Goal: Task Accomplishment & Management: Complete application form

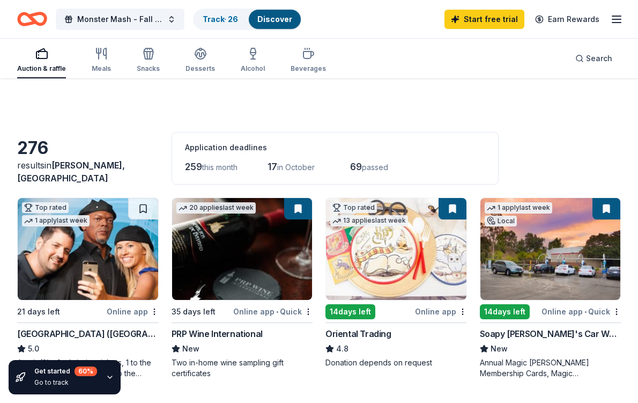
scroll to position [867, 0]
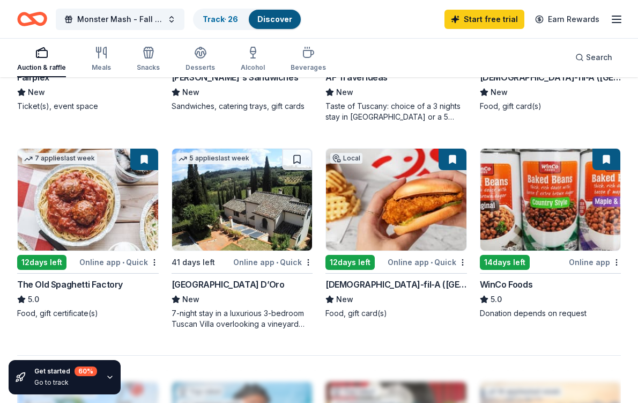
click at [106, 206] on img at bounding box center [88, 200] width 141 height 102
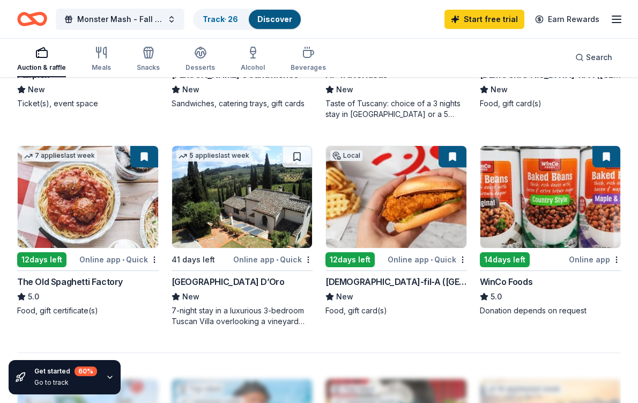
scroll to position [867, 0]
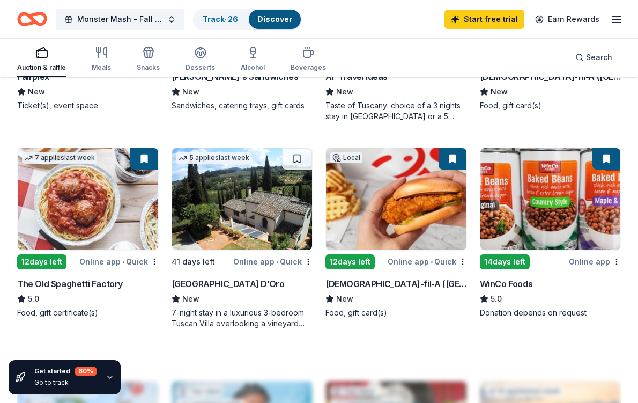
click at [556, 204] on img at bounding box center [551, 199] width 141 height 102
click at [111, 62] on div "Meals" at bounding box center [101, 59] width 19 height 26
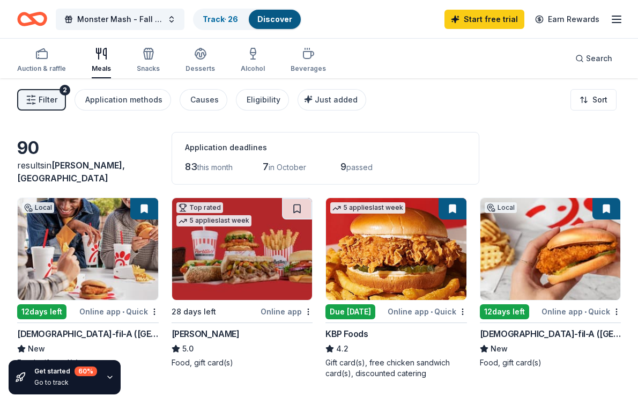
click at [400, 248] on img at bounding box center [396, 249] width 141 height 102
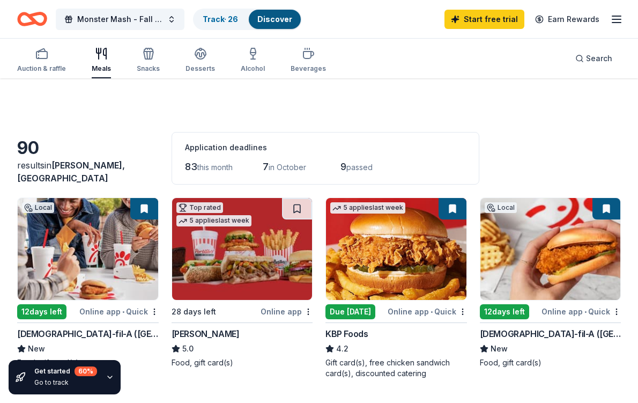
scroll to position [231, 0]
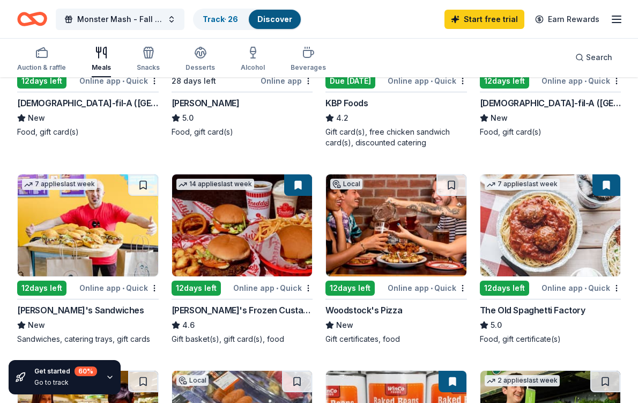
click at [257, 222] on img at bounding box center [242, 225] width 141 height 102
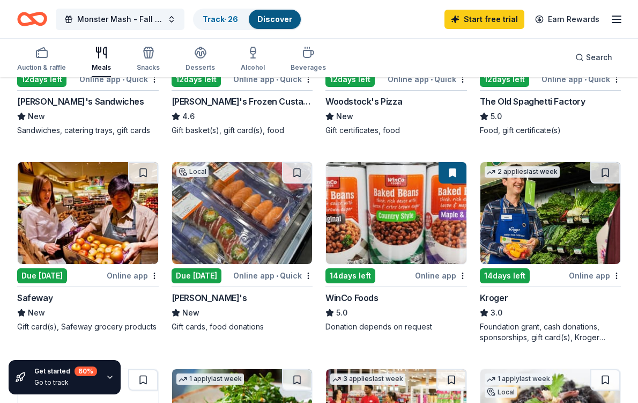
scroll to position [440, 0]
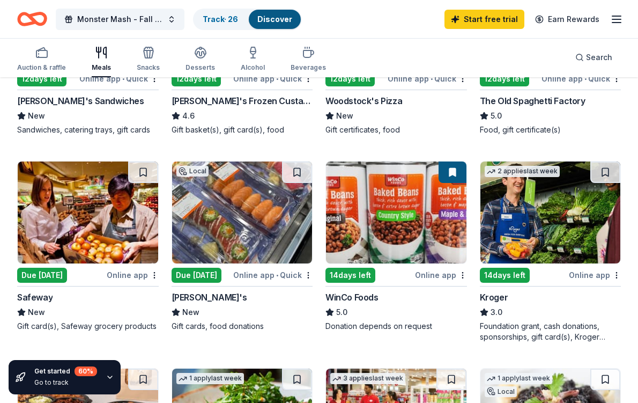
click at [88, 218] on img at bounding box center [88, 212] width 141 height 102
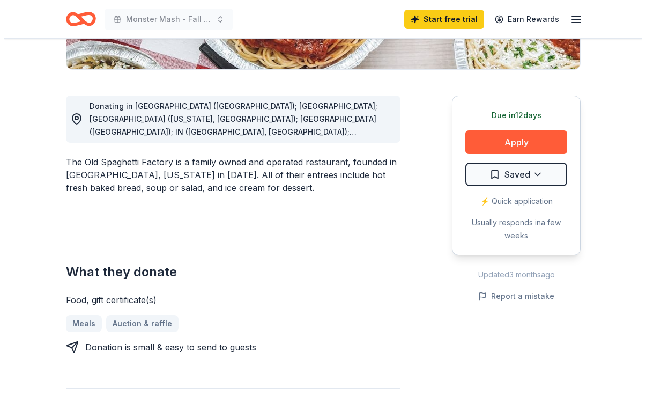
scroll to position [279, 0]
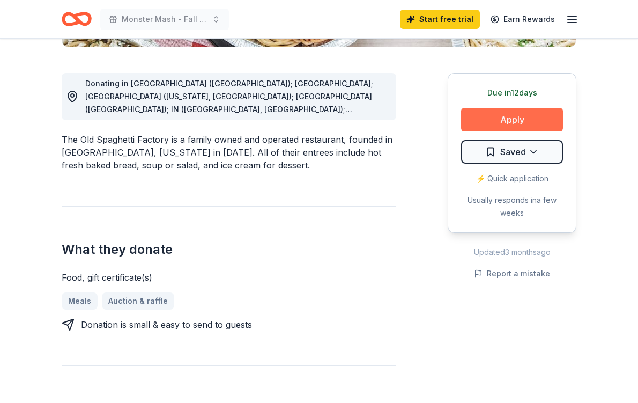
click at [519, 120] on button "Apply" at bounding box center [512, 120] width 102 height 24
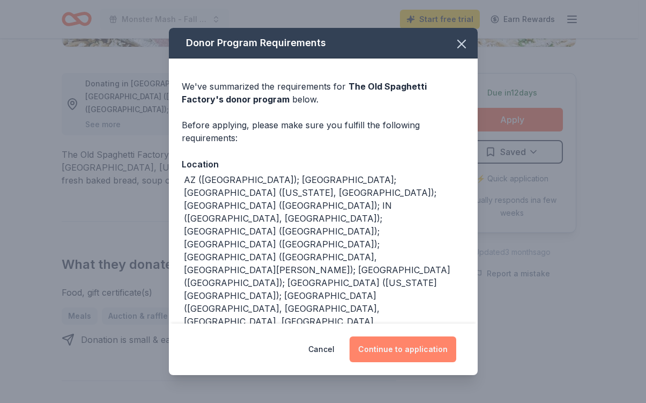
click at [407, 343] on button "Continue to application" at bounding box center [403, 349] width 107 height 26
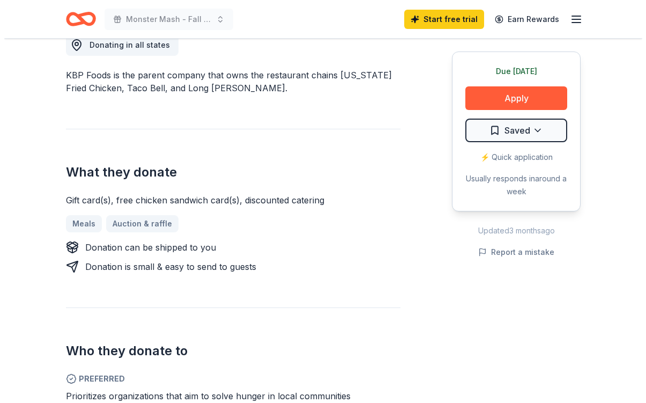
scroll to position [319, 0]
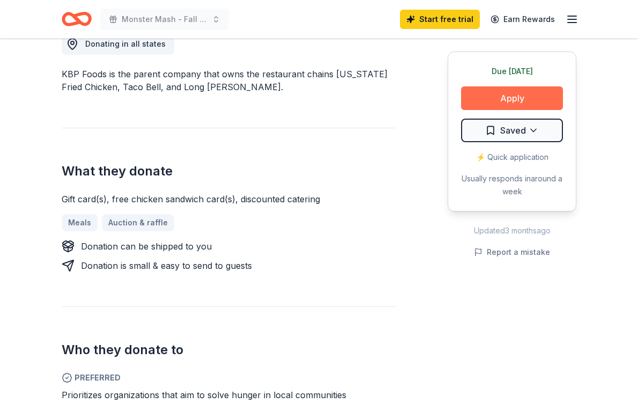
click at [516, 99] on button "Apply" at bounding box center [512, 98] width 102 height 24
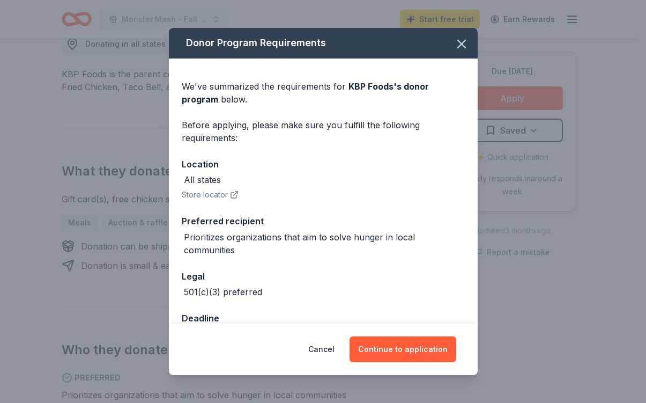
scroll to position [32, 0]
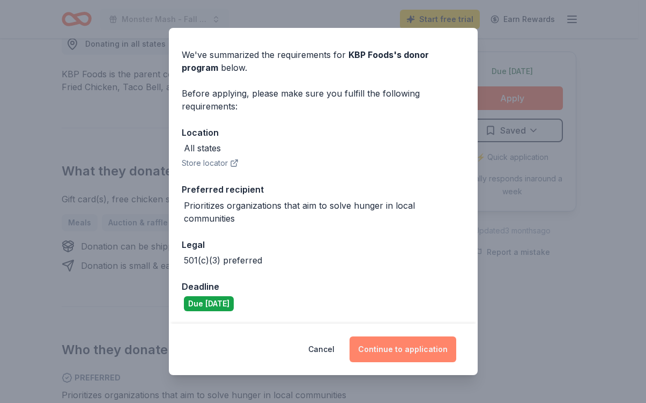
click at [400, 348] on button "Continue to application" at bounding box center [403, 349] width 107 height 26
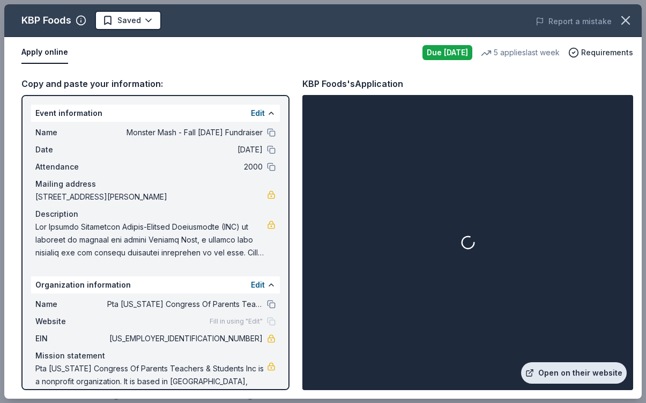
click at [560, 373] on link "Open on their website" at bounding box center [574, 372] width 106 height 21
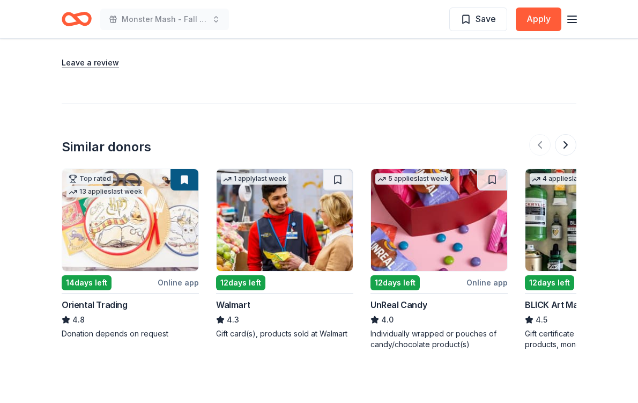
scroll to position [1326, 0]
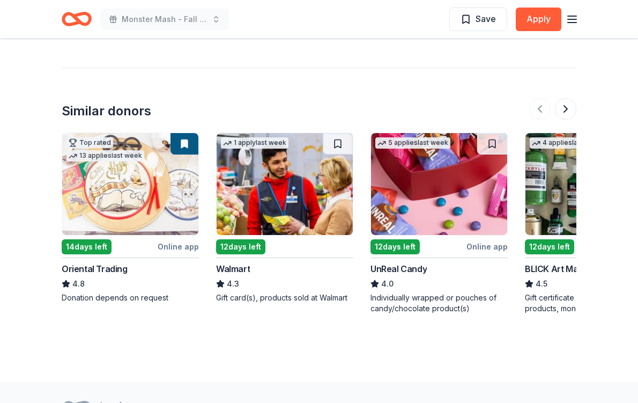
click at [282, 161] on img at bounding box center [285, 184] width 136 height 102
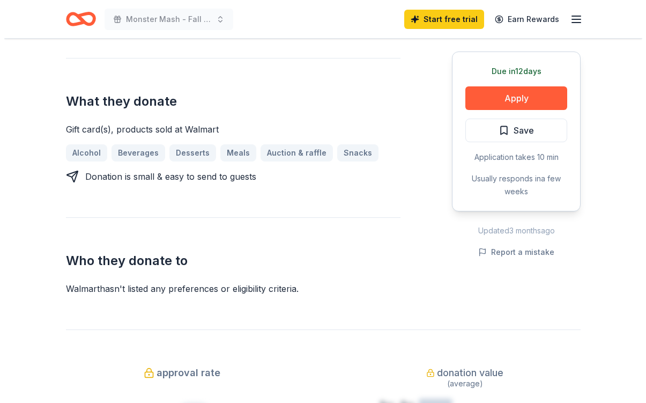
scroll to position [481, 0]
